Goal: Find specific page/section

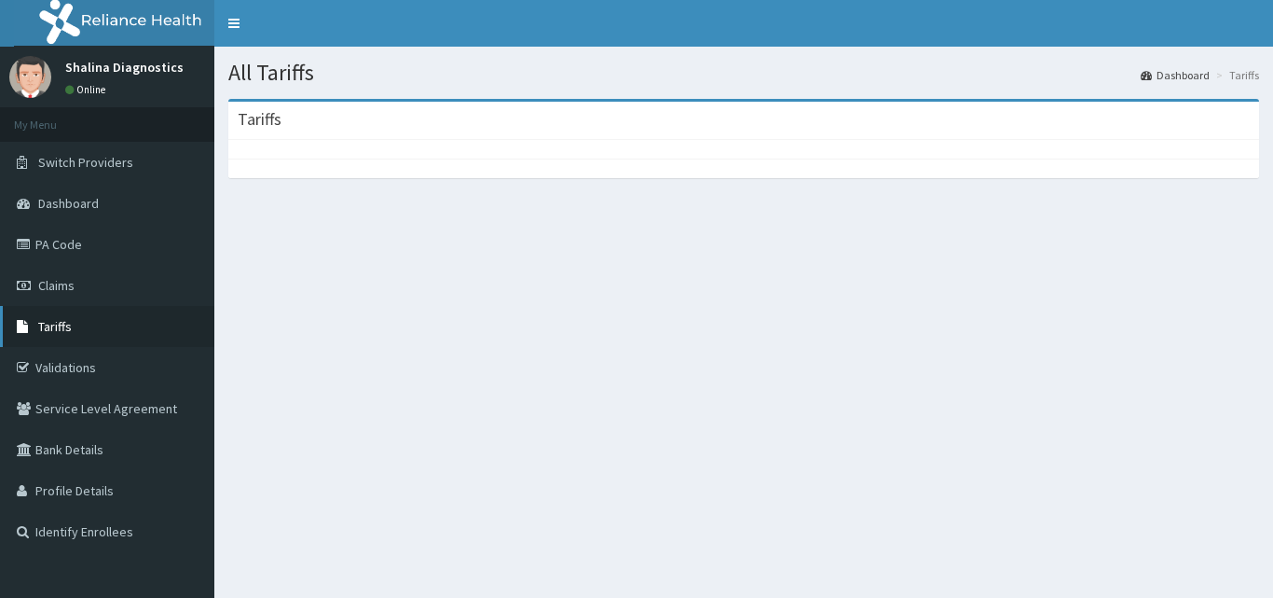
click at [54, 315] on link "Tariffs" at bounding box center [107, 326] width 214 height 41
click at [58, 328] on span "Tariffs" at bounding box center [55, 326] width 34 height 17
click at [62, 325] on span "Tariffs" at bounding box center [55, 326] width 34 height 17
click at [61, 324] on span "Tariffs" at bounding box center [55, 326] width 34 height 17
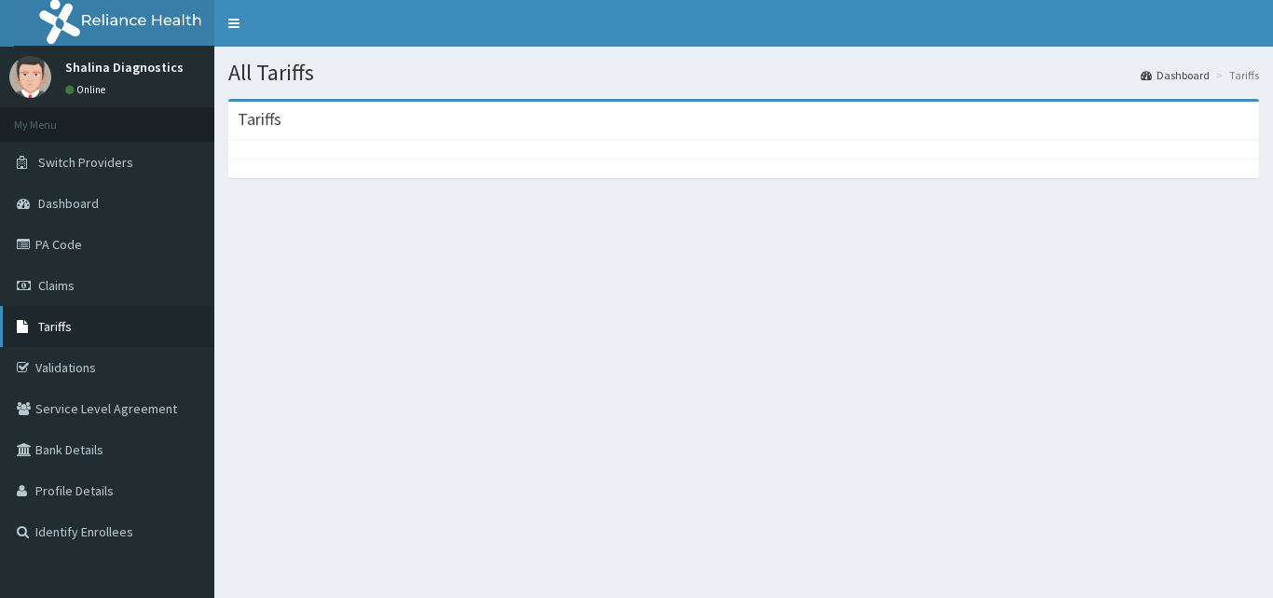
click at [61, 324] on span "Tariffs" at bounding box center [55, 326] width 34 height 17
click at [62, 324] on span "Tariffs" at bounding box center [55, 326] width 34 height 17
click at [61, 324] on span "Tariffs" at bounding box center [55, 326] width 34 height 17
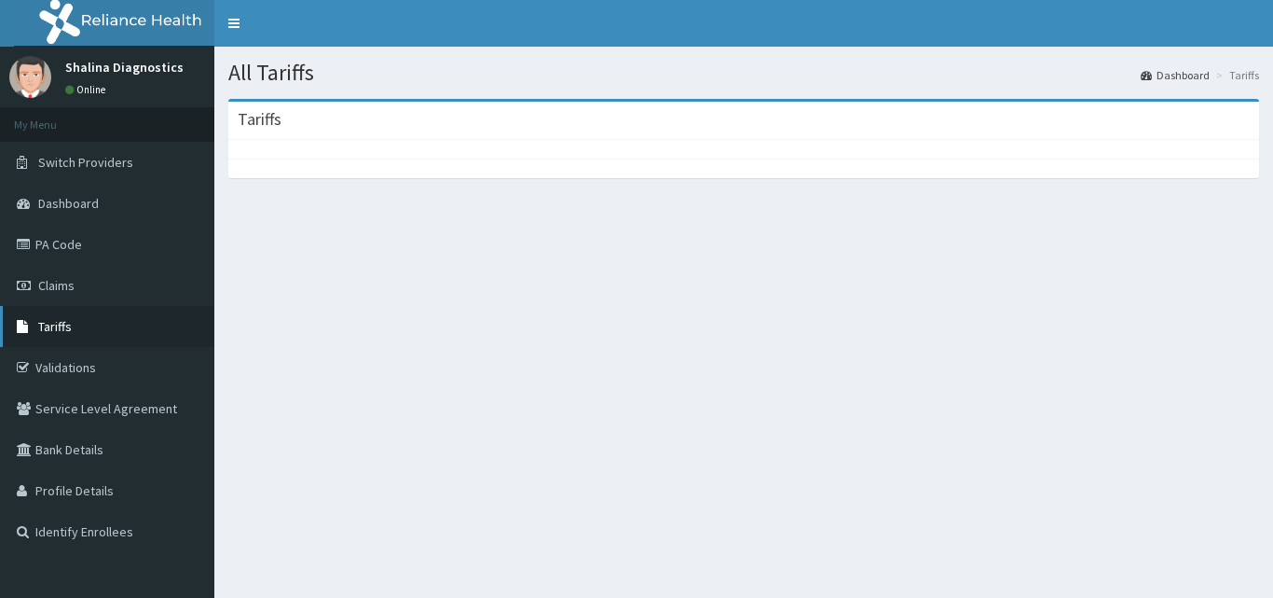
click at [61, 324] on span "Tariffs" at bounding box center [55, 326] width 34 height 17
click at [62, 324] on span "Tariffs" at bounding box center [55, 326] width 34 height 17
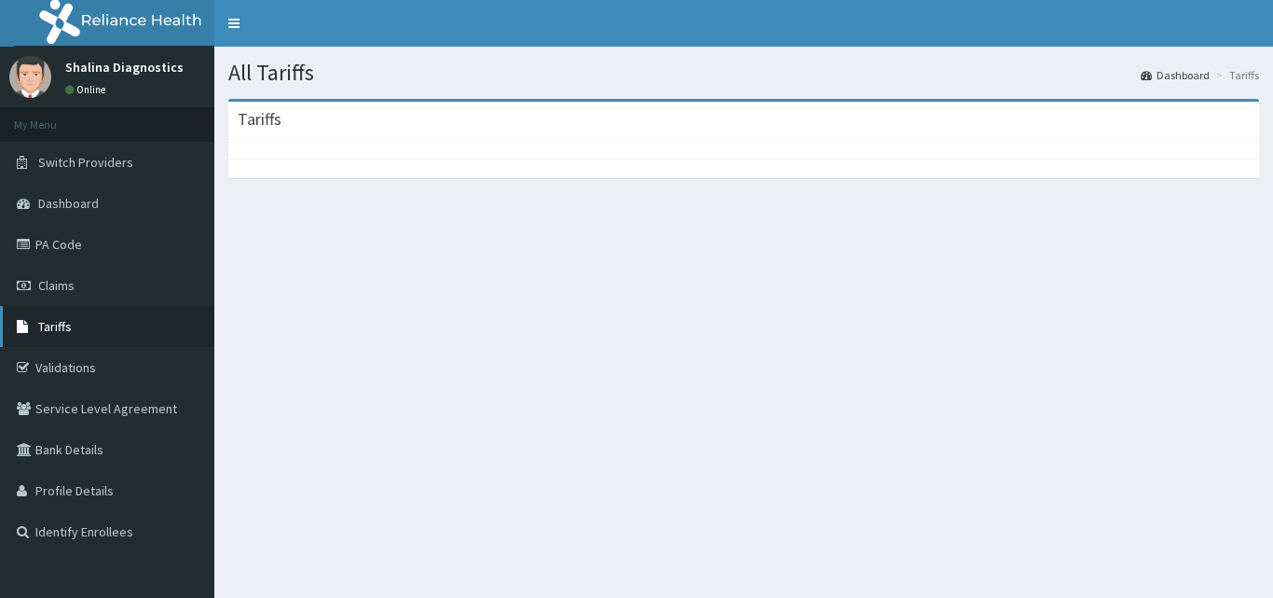
click at [62, 324] on span "Tariffs" at bounding box center [55, 326] width 34 height 17
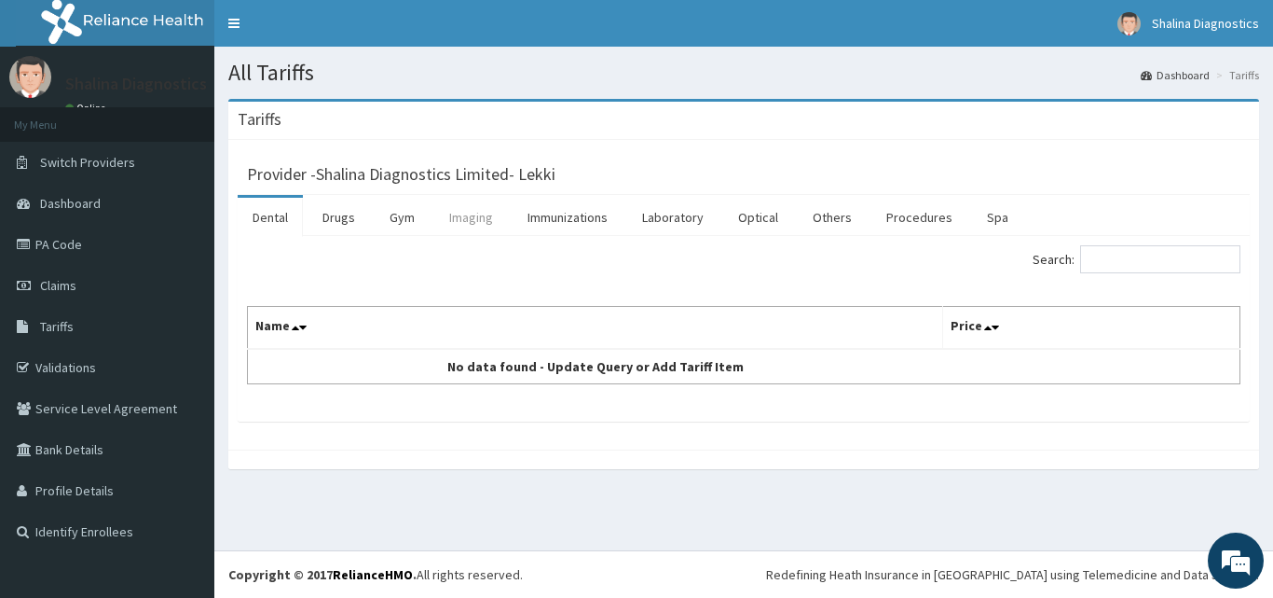
click at [470, 213] on link "Imaging" at bounding box center [471, 217] width 74 height 39
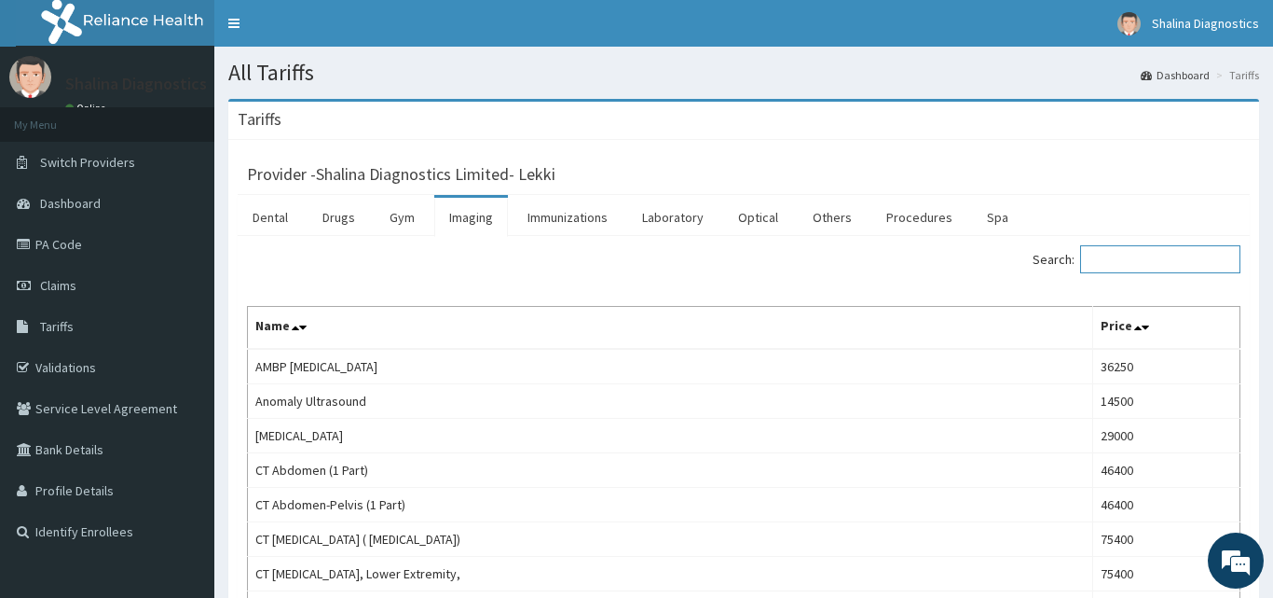
click at [1127, 262] on input "Search:" at bounding box center [1160, 259] width 160 height 28
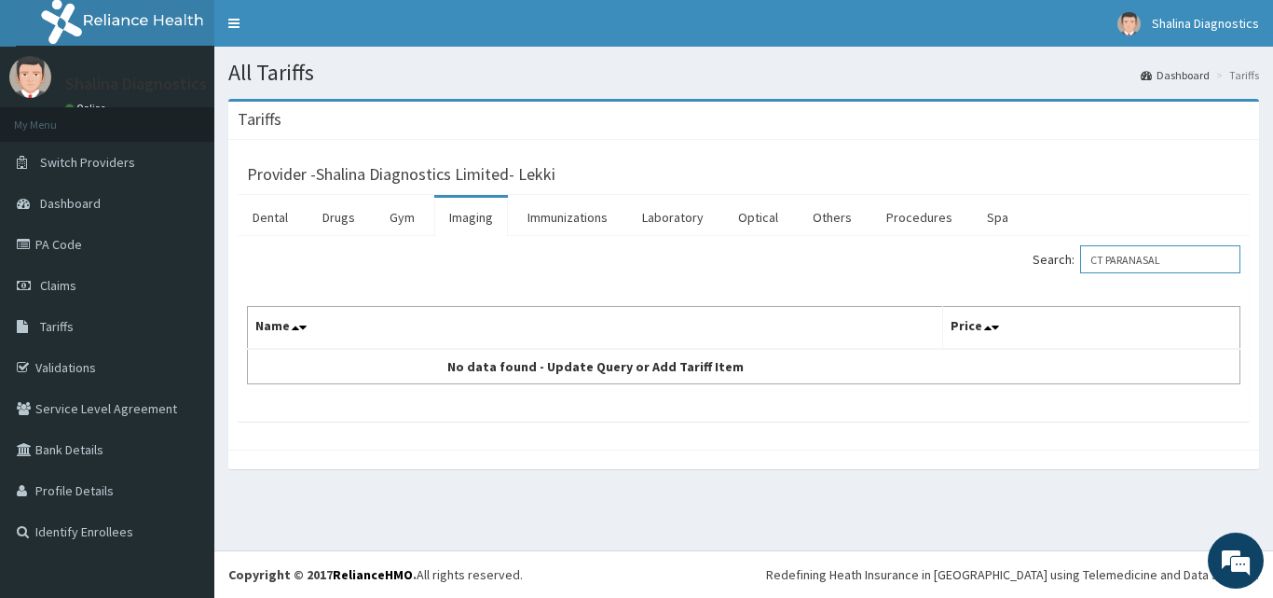
type input "CT PARANASAL"
click at [471, 226] on link "Imaging" at bounding box center [471, 217] width 74 height 39
click at [1148, 264] on input "Search:" at bounding box center [1160, 259] width 160 height 28
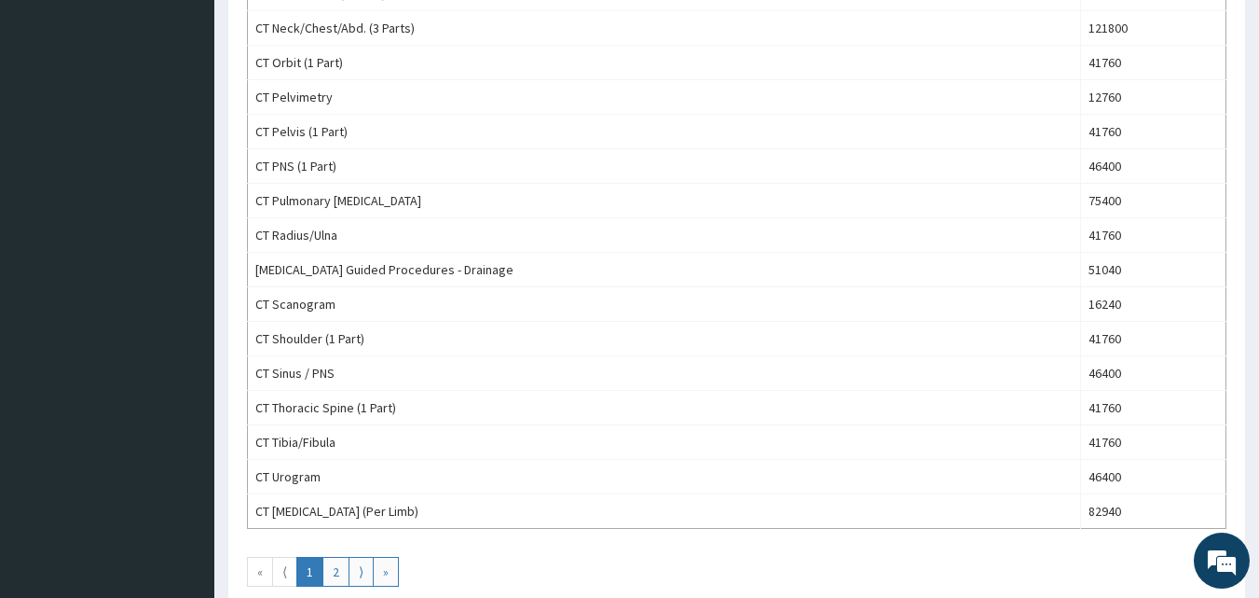
scroll to position [1542, 0]
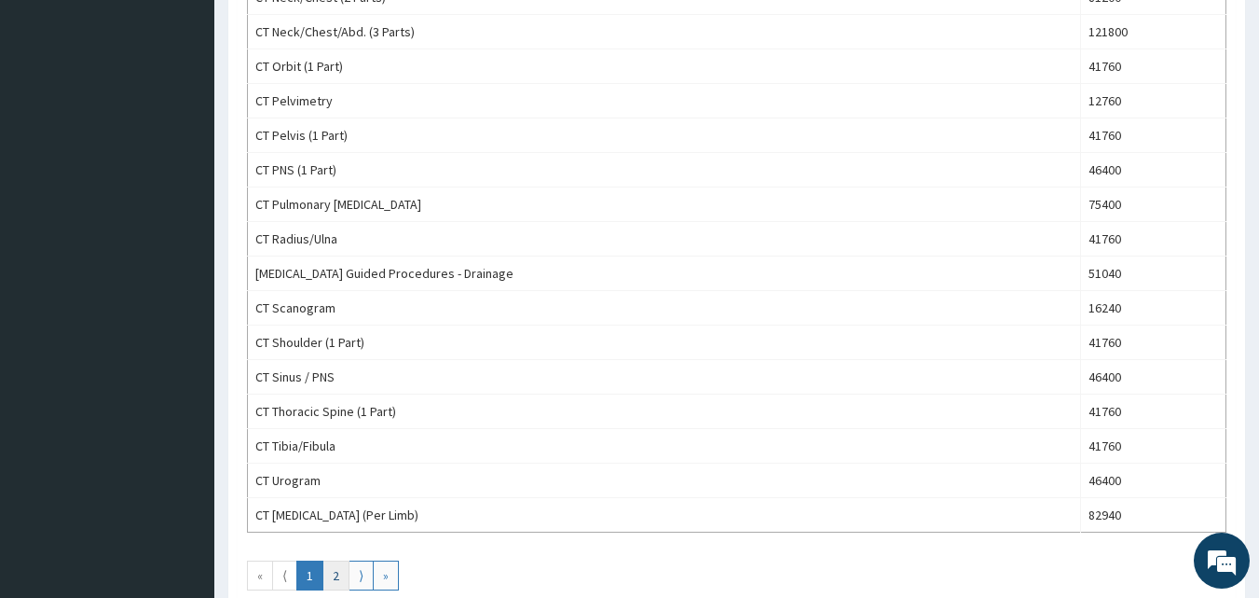
type input "CT"
click at [327, 579] on link "2" at bounding box center [336, 575] width 27 height 30
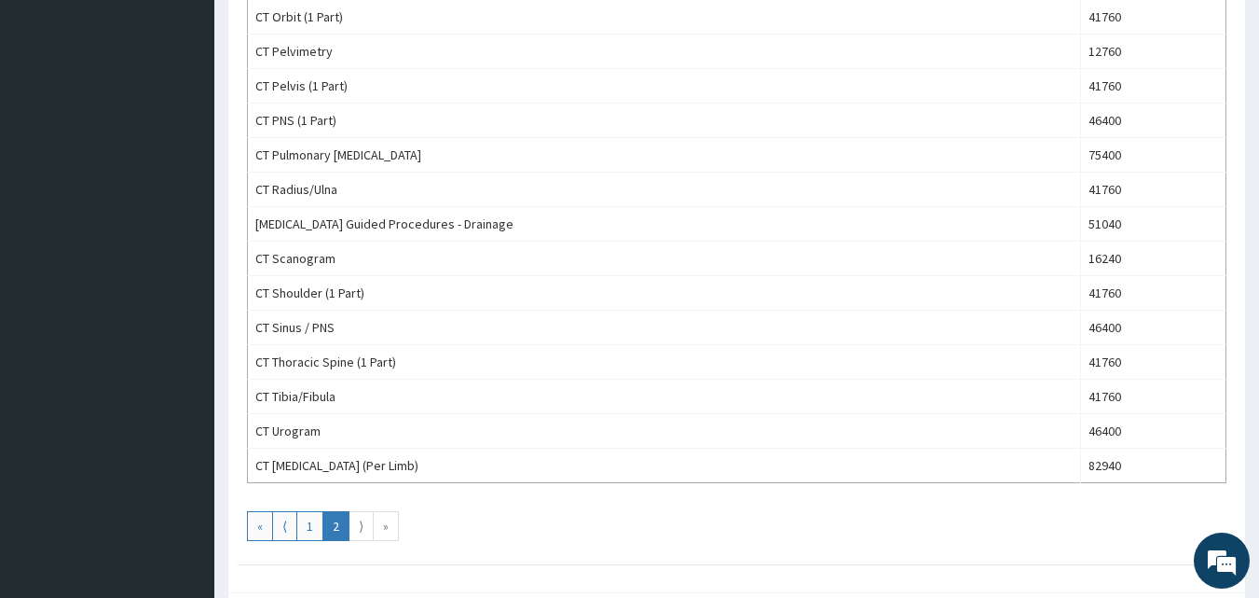
scroll to position [1667, 0]
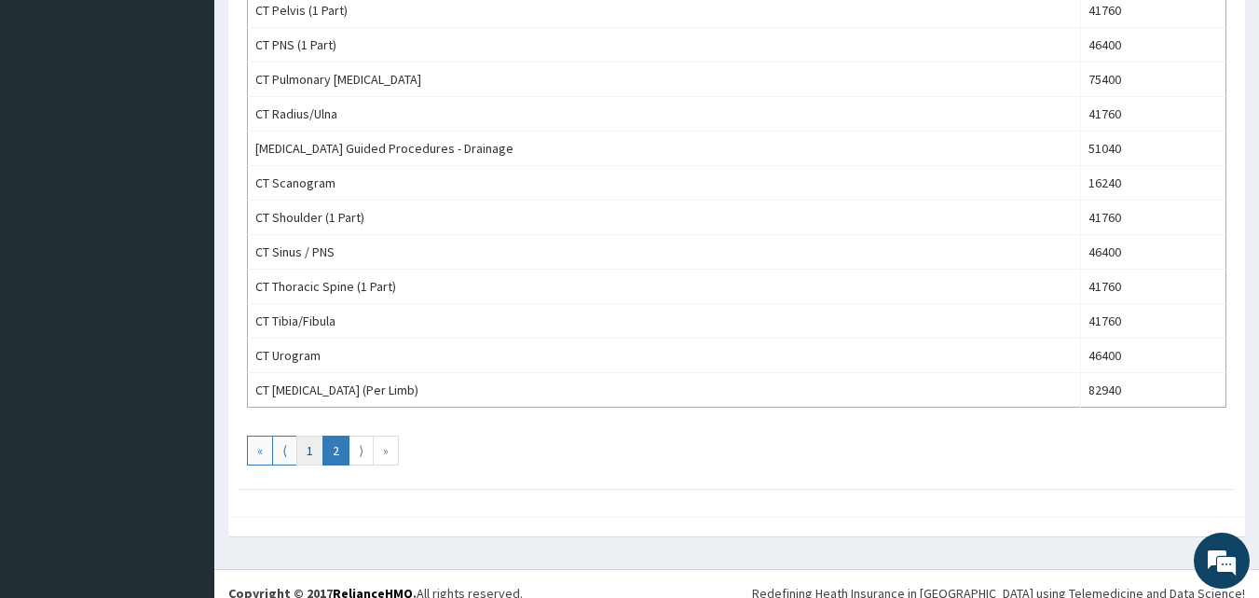
click at [303, 455] on link "1" at bounding box center [309, 450] width 27 height 30
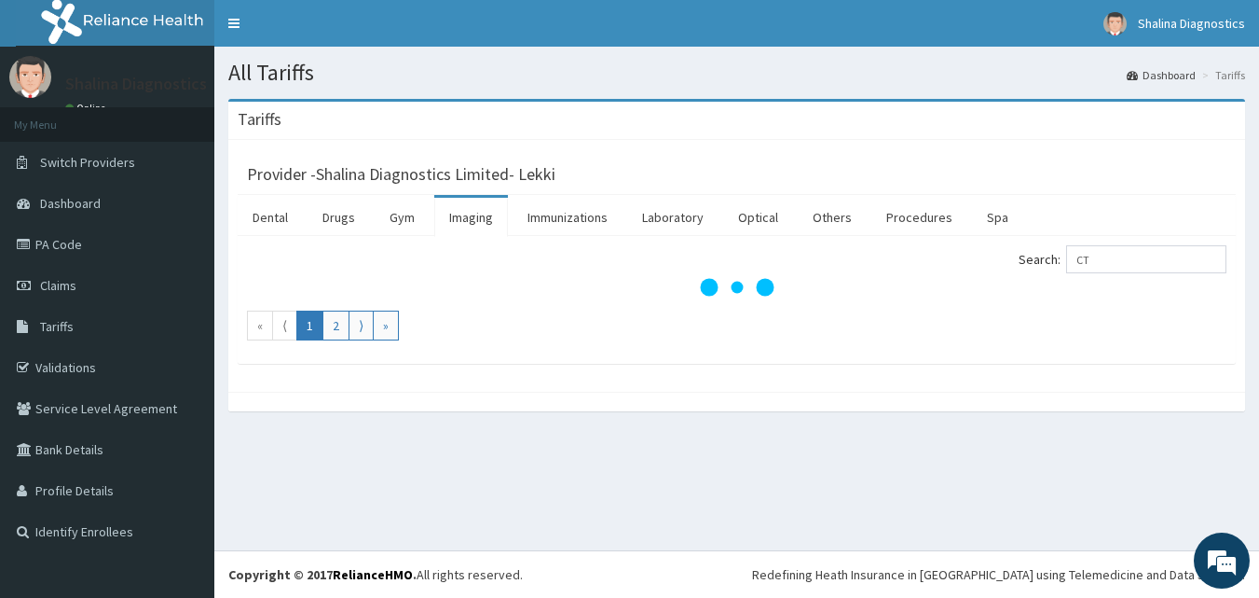
scroll to position [0, 0]
